Goal: Find specific page/section: Find specific page/section

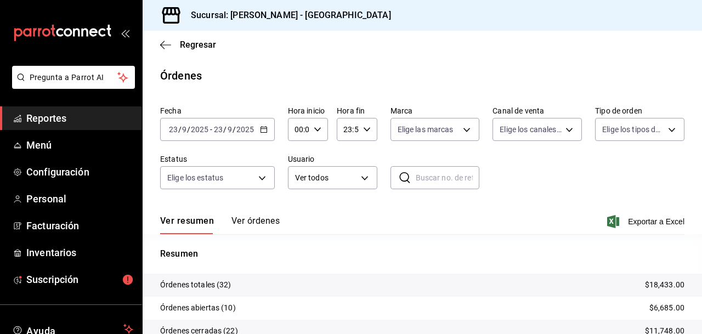
scroll to position [64, 0]
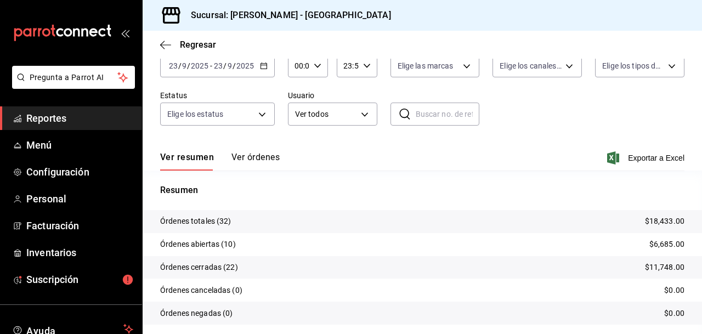
click at [59, 115] on span "Reportes" at bounding box center [79, 118] width 107 height 15
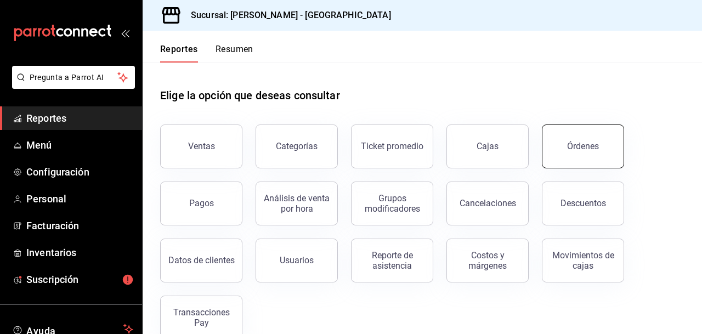
click at [565, 150] on button "Órdenes" at bounding box center [583, 147] width 82 height 44
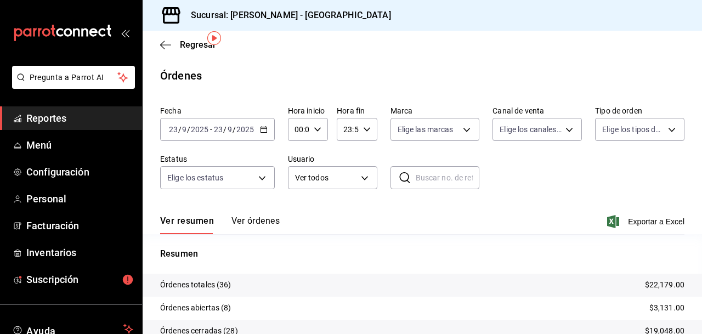
scroll to position [97, 0]
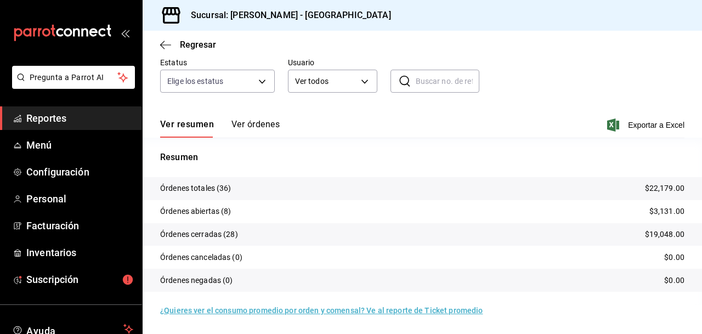
click at [55, 116] on span "Reportes" at bounding box center [79, 118] width 107 height 15
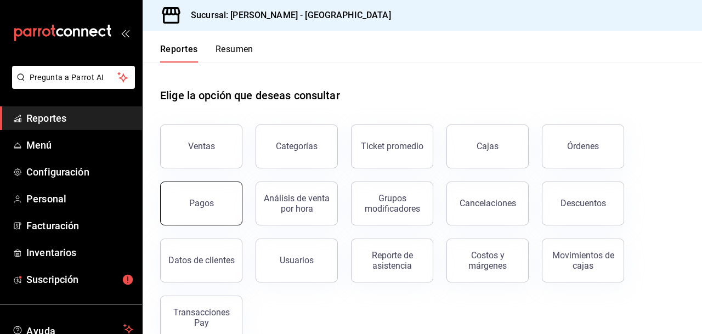
click at [188, 204] on button "Pagos" at bounding box center [201, 204] width 82 height 44
